Goal: Find specific page/section: Find specific page/section

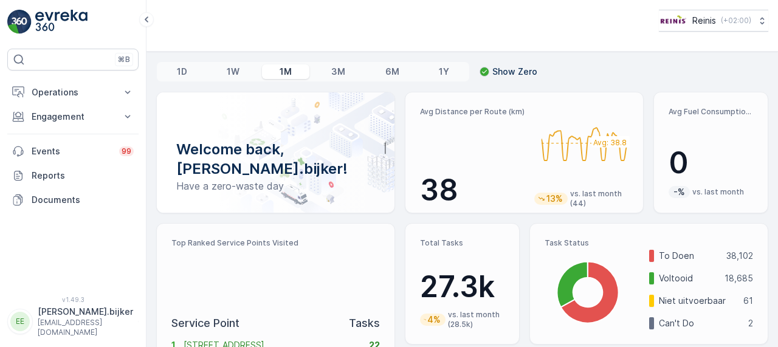
drag, startPoint x: 115, startPoint y: 1, endPoint x: 360, endPoint y: 250, distance: 349.2
click at [360, 250] on div "Top Ranked Service Points Visited" at bounding box center [275, 271] width 208 height 67
